Goal: Task Accomplishment & Management: Use online tool/utility

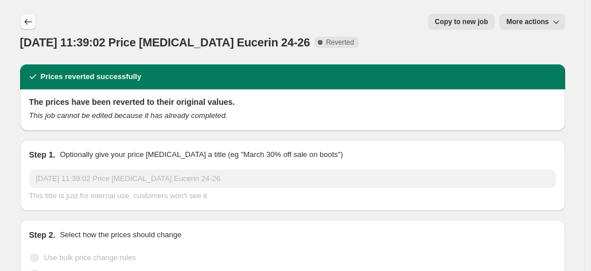
click at [28, 22] on icon "Price change jobs" at bounding box center [27, 22] width 7 height 6
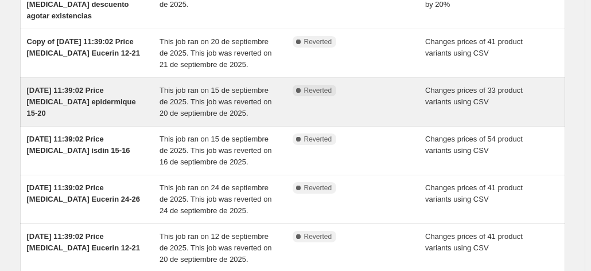
scroll to position [172, 0]
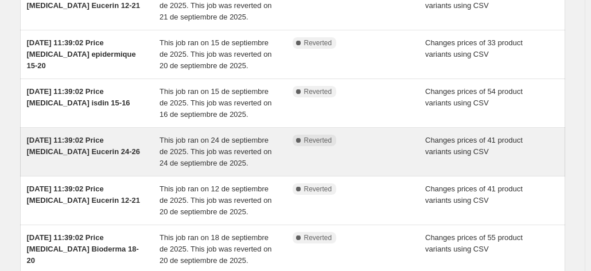
click at [133, 158] on div "[DATE] 11:39:02 Price [MEDICAL_DATA] Eucerin 24-26" at bounding box center [93, 152] width 133 height 34
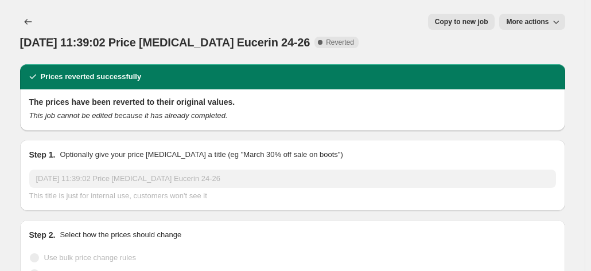
click at [481, 21] on span "Copy to new job" at bounding box center [461, 21] width 53 height 9
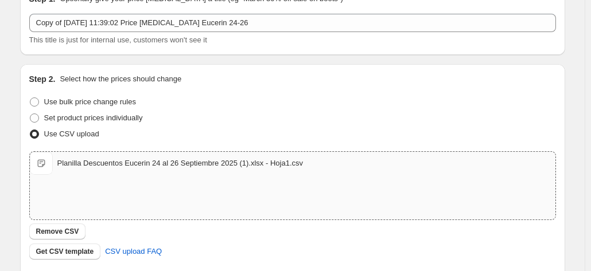
scroll to position [115, 0]
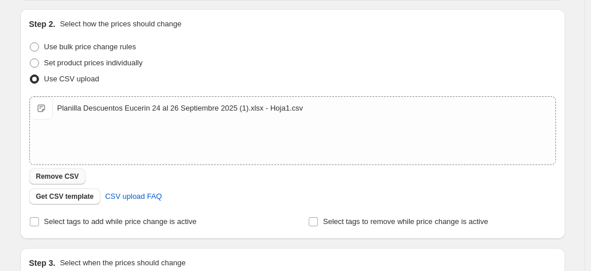
click at [78, 175] on button "Remove CSV" at bounding box center [57, 177] width 57 height 16
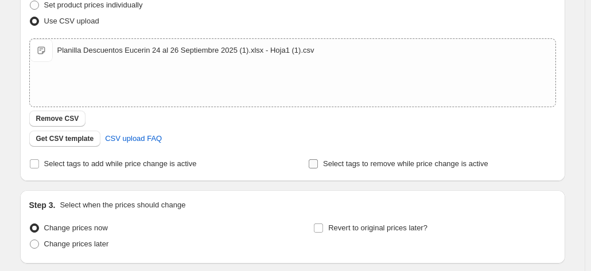
scroll to position [259, 0]
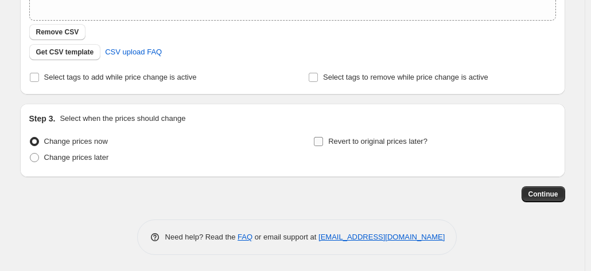
click at [323, 142] on input "Revert to original prices later?" at bounding box center [318, 141] width 9 height 9
checkbox input "true"
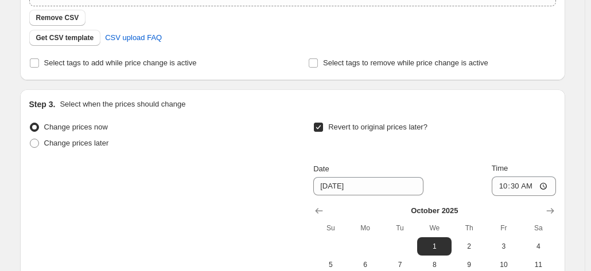
scroll to position [456, 0]
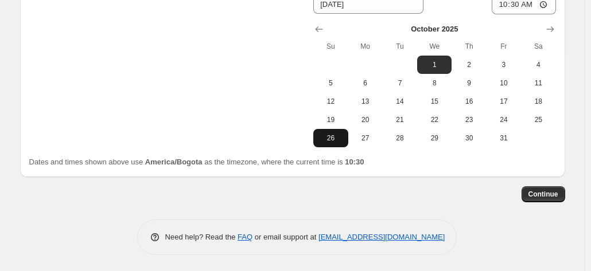
click at [348, 132] on button "26" at bounding box center [330, 138] width 34 height 18
type input "[DATE]"
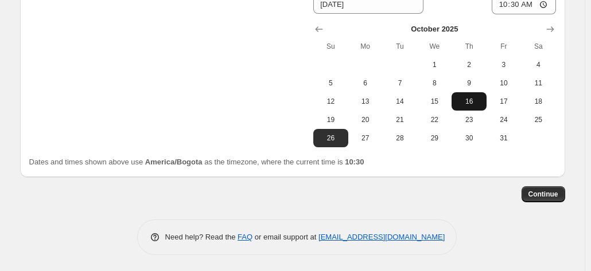
scroll to position [398, 0]
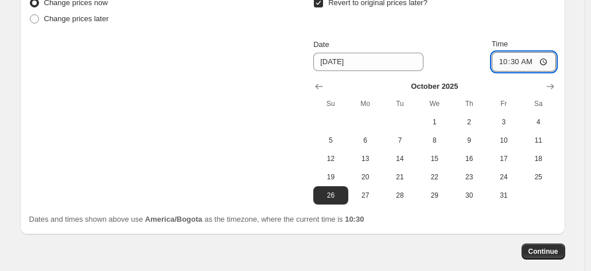
click at [500, 65] on input "10:30" at bounding box center [524, 62] width 64 height 20
type input "23:30"
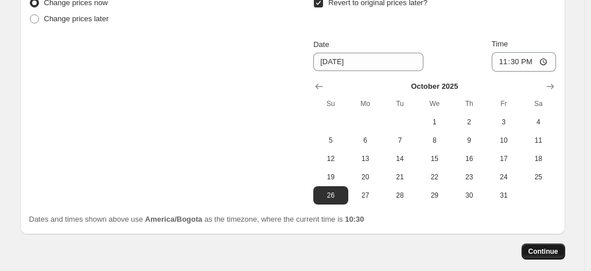
click at [548, 257] on button "Continue" at bounding box center [544, 252] width 44 height 16
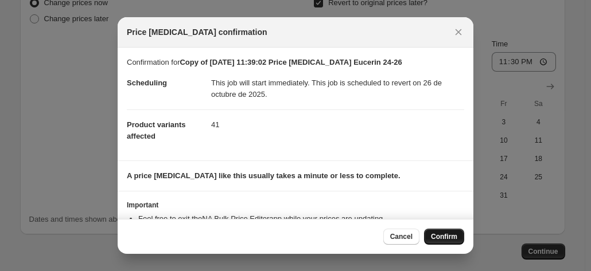
click at [438, 232] on button "Confirm" at bounding box center [444, 237] width 40 height 16
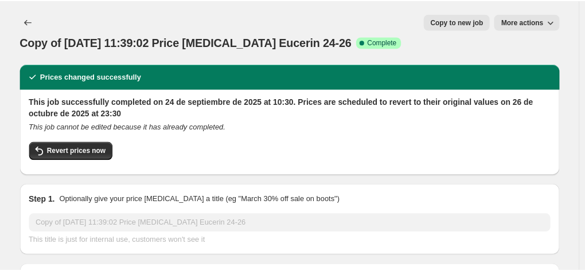
scroll to position [115, 0]
